Goal: Task Accomplishment & Management: Manage account settings

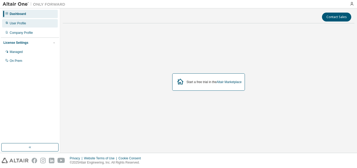
click at [26, 22] on div "User Profile" at bounding box center [30, 23] width 56 height 8
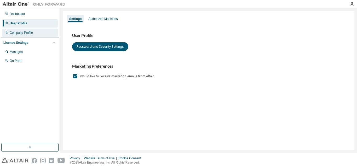
click at [22, 35] on div "Company Profile" at bounding box center [21, 33] width 23 height 4
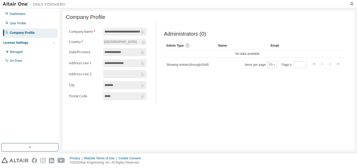
scroll to position [0, 2]
click at [142, 33] on icon at bounding box center [142, 32] width 3 height 4
click at [120, 53] on input "**********" at bounding box center [123, 51] width 36 height 5
drag, startPoint x: 127, startPoint y: 53, endPoint x: 141, endPoint y: 53, distance: 14.6
click at [127, 53] on input "**********" at bounding box center [123, 51] width 36 height 5
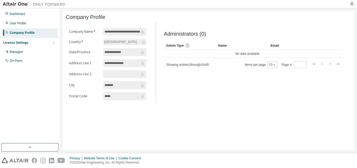
click at [141, 53] on icon at bounding box center [142, 51] width 5 height 5
click at [22, 53] on div "Managed" at bounding box center [16, 52] width 13 height 4
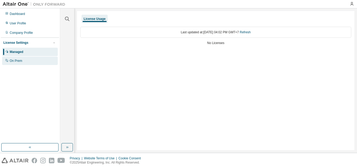
click at [19, 60] on div "On Prem" at bounding box center [16, 61] width 13 height 4
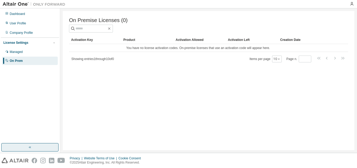
click at [37, 147] on button "button" at bounding box center [29, 147] width 57 height 8
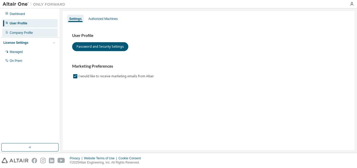
click at [26, 35] on div "Company Profile" at bounding box center [30, 33] width 56 height 8
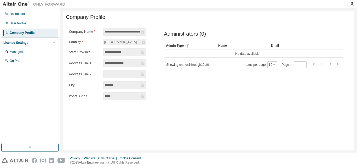
click at [143, 32] on icon at bounding box center [142, 31] width 5 height 5
drag, startPoint x: 123, startPoint y: 53, endPoint x: 119, endPoint y: 51, distance: 4.9
click at [119, 51] on input "**********" at bounding box center [123, 51] width 36 height 5
drag, startPoint x: 125, startPoint y: 52, endPoint x: 103, endPoint y: 70, distance: 28.9
click at [103, 70] on form "**********" at bounding box center [107, 64] width 77 height 72
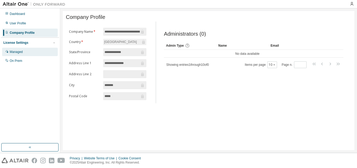
click at [12, 55] on div "Managed" at bounding box center [30, 52] width 56 height 8
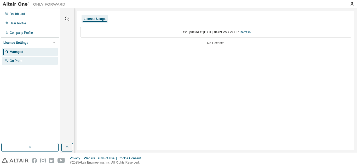
click at [17, 58] on div "On Prem" at bounding box center [30, 60] width 56 height 8
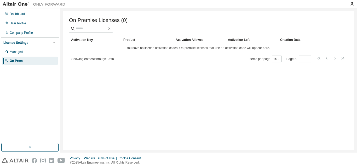
click at [20, 28] on div "Dashboard User Profile Company Profile License Settings Managed On Prem" at bounding box center [30, 37] width 58 height 56
click at [21, 32] on div "Company Profile" at bounding box center [21, 33] width 23 height 4
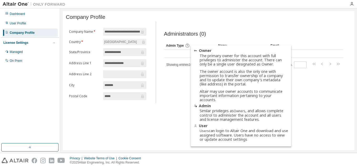
click at [190, 46] on icon at bounding box center [187, 45] width 5 height 5
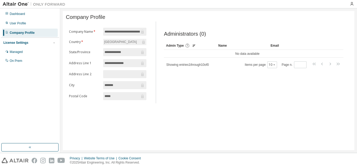
click at [189, 47] on icon at bounding box center [187, 45] width 5 height 5
click at [192, 45] on div "Admin Type" at bounding box center [190, 45] width 48 height 8
click at [134, 77] on input "text" at bounding box center [123, 73] width 36 height 5
click at [134, 64] on input "**********" at bounding box center [123, 62] width 36 height 5
click at [29, 14] on div "Dashboard" at bounding box center [30, 14] width 56 height 8
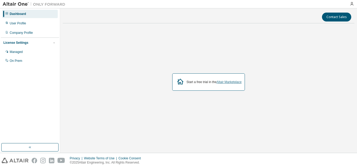
click at [227, 83] on link "Altair Marketplace" at bounding box center [229, 82] width 25 height 4
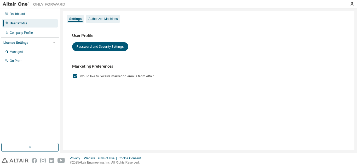
click at [99, 19] on div "Authorized Machines" at bounding box center [102, 19] width 29 height 4
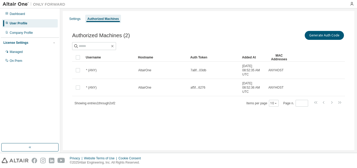
click at [96, 36] on span "Authorized Machines (2)" at bounding box center [101, 35] width 58 height 6
click at [70, 12] on div "Settings Authorized Machines Authorized Machines (2) Generate Auth Code Clear L…" at bounding box center [209, 80] width 292 height 139
click at [73, 16] on div "Settings" at bounding box center [74, 19] width 15 height 8
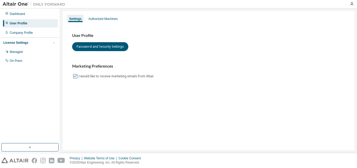
click at [89, 75] on label "I would like to receive marketing emails from Altair" at bounding box center [116, 76] width 77 height 6
click at [89, 74] on label "I would like to receive marketing emails from Altair" at bounding box center [116, 76] width 77 height 6
